Goal: Information Seeking & Learning: Learn about a topic

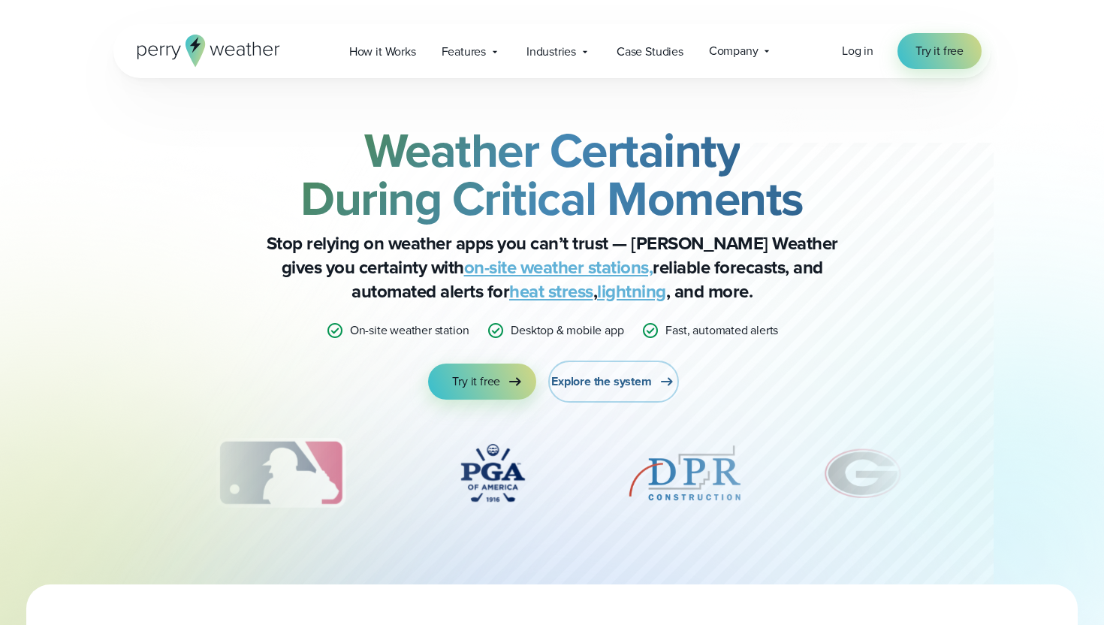
click at [587, 377] on span "Explore the system" at bounding box center [601, 382] width 101 height 18
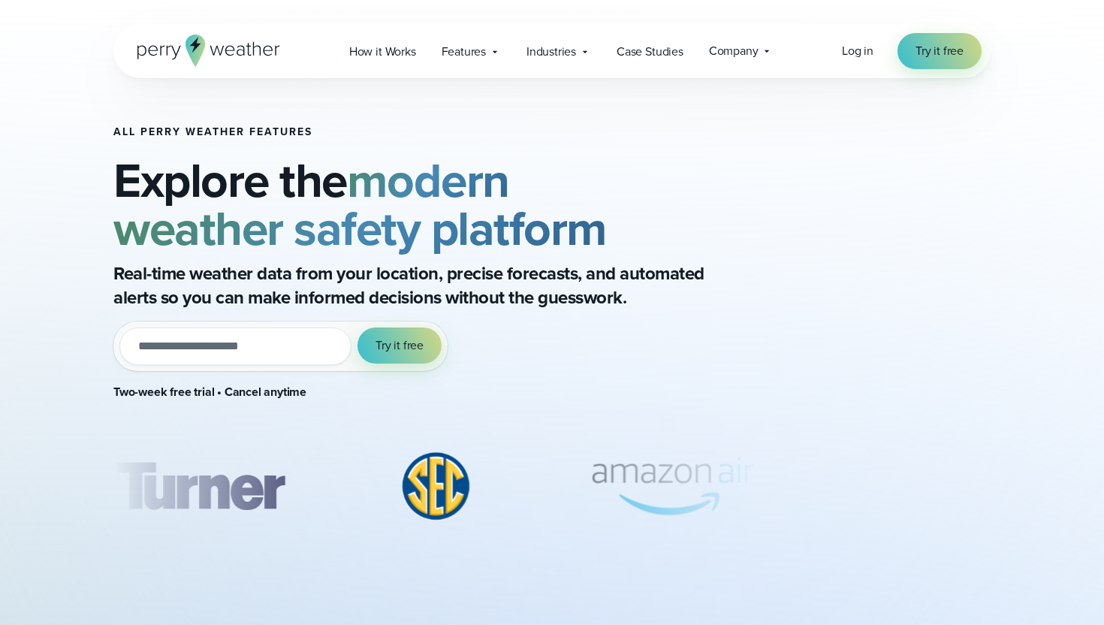
click at [188, 346] on input "email" at bounding box center [235, 346] width 232 height 38
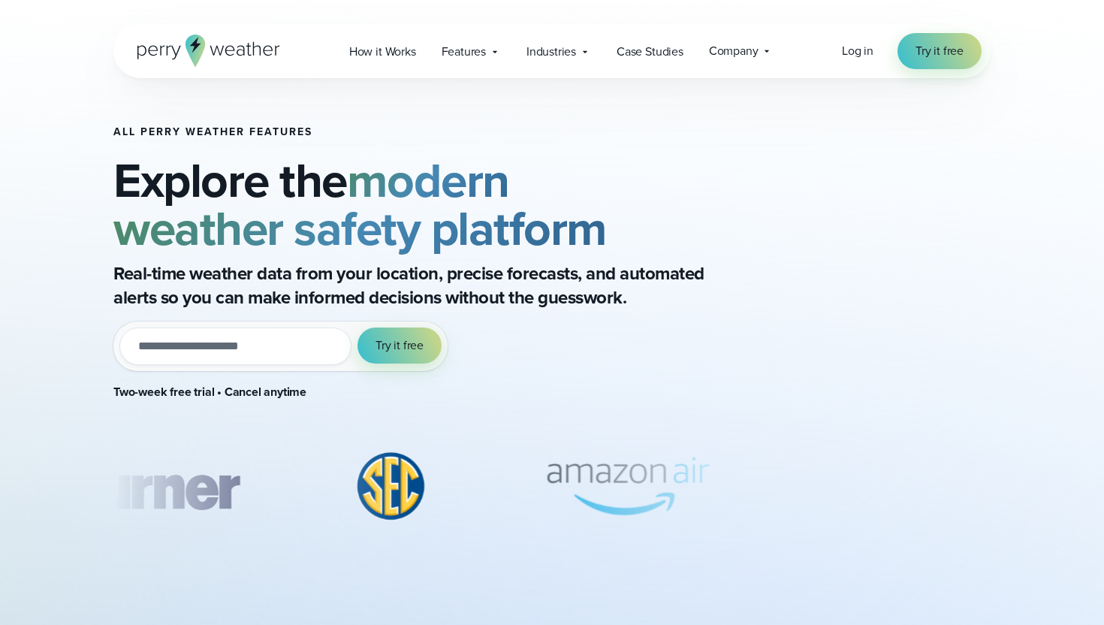
type input "**********"
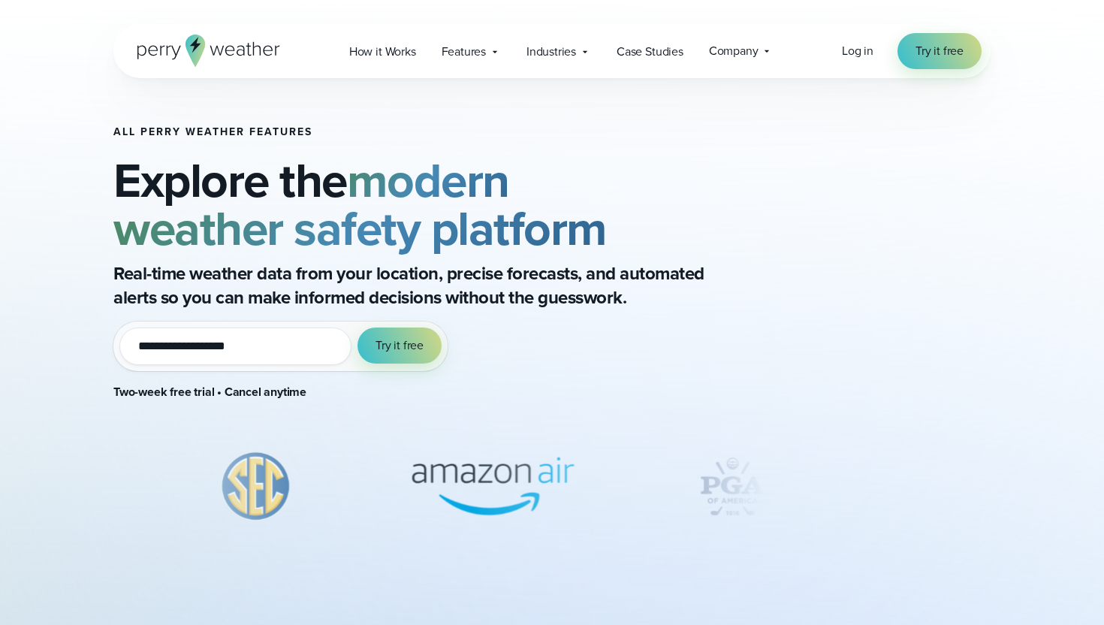
click at [508, 345] on div "**********" at bounding box center [439, 269] width 652 height 287
